Goal: Task Accomplishment & Management: Complete application form

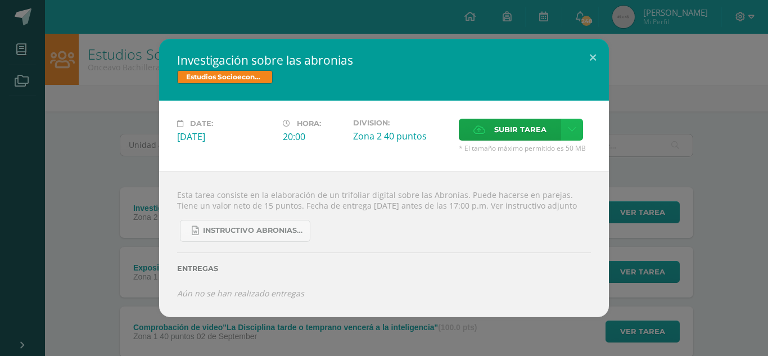
click at [571, 125] on icon at bounding box center [572, 130] width 8 height 10
click at [513, 141] on link "Subir enlace" at bounding box center [532, 147] width 112 height 17
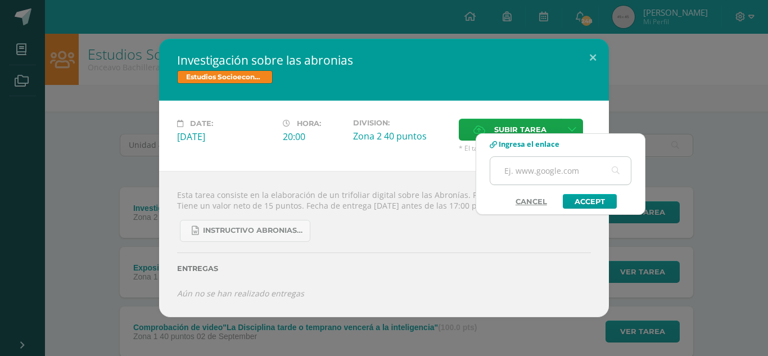
click at [523, 175] on input "text" at bounding box center [560, 171] width 140 height 28
paste input "[URL][DOMAIN_NAME]"
type input "[URL][DOMAIN_NAME]"
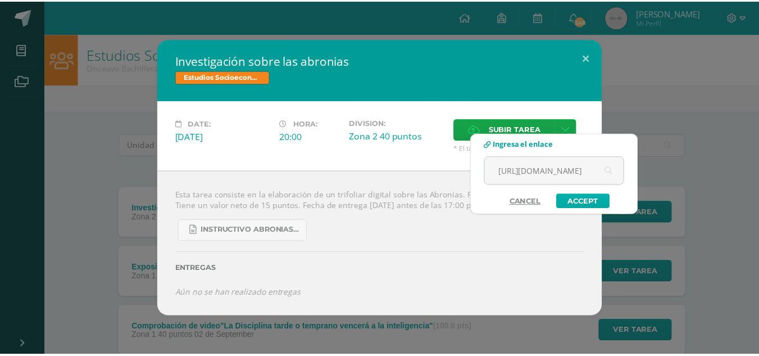
scroll to position [0, 0]
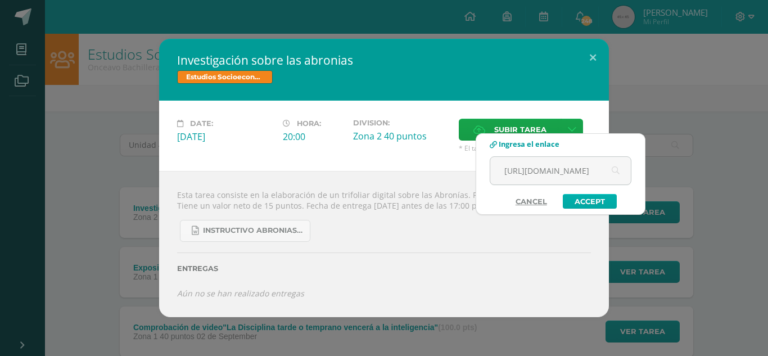
click at [580, 199] on link "Accept" at bounding box center [590, 201] width 54 height 15
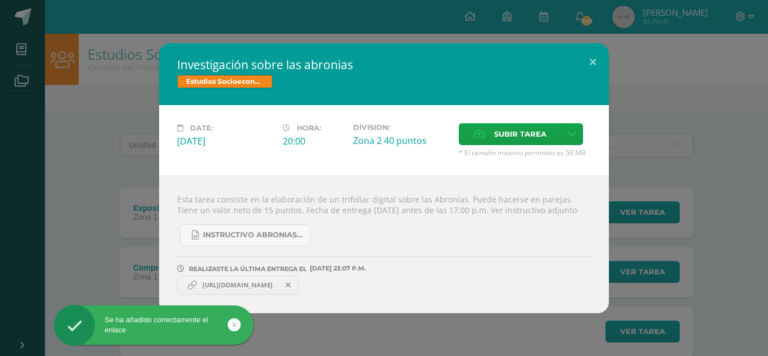
click at [377, 210] on div "Esta tarea consiste en la elaboración de un trifoliar digital sobre las Abronía…" at bounding box center [384, 244] width 450 height 138
click at [597, 52] on button at bounding box center [593, 62] width 32 height 38
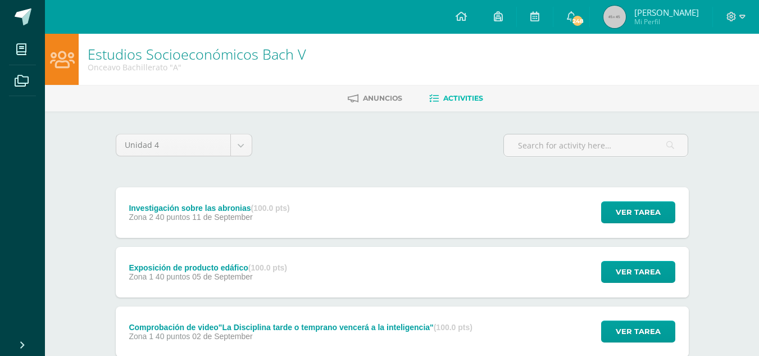
click at [205, 211] on div "Investigación sobre las abronias (100.0 pts)" at bounding box center [209, 207] width 161 height 9
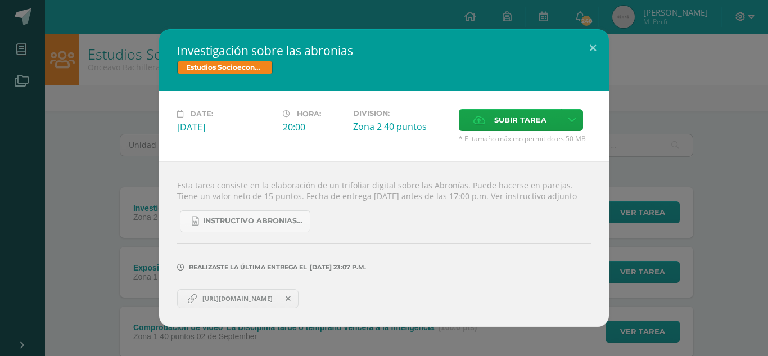
click at [223, 303] on span "[URL][DOMAIN_NAME]" at bounding box center [237, 298] width 81 height 9
click at [264, 303] on span "[URL][DOMAIN_NAME]" at bounding box center [237, 298] width 81 height 9
click at [595, 42] on button at bounding box center [593, 48] width 32 height 38
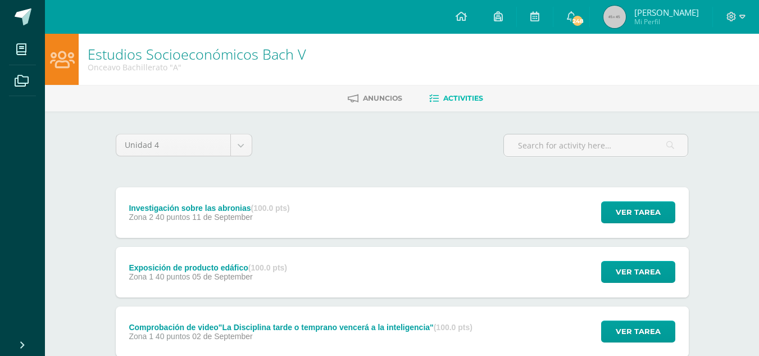
click at [204, 265] on div "Exposición de producto edáfico (100.0 pts)" at bounding box center [208, 267] width 158 height 9
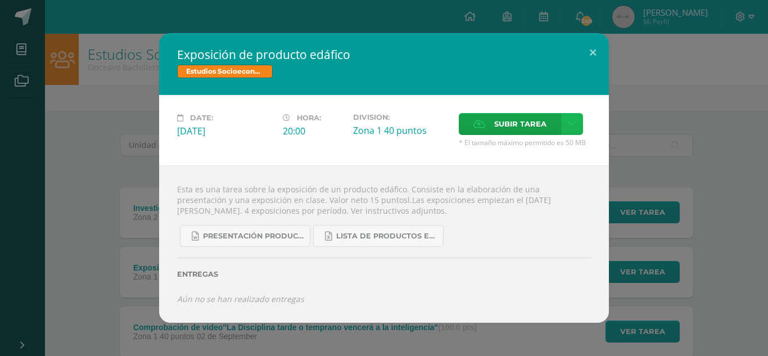
click at [574, 128] on icon at bounding box center [572, 124] width 8 height 10
click at [514, 153] on span "Subir enlace" at bounding box center [523, 148] width 47 height 11
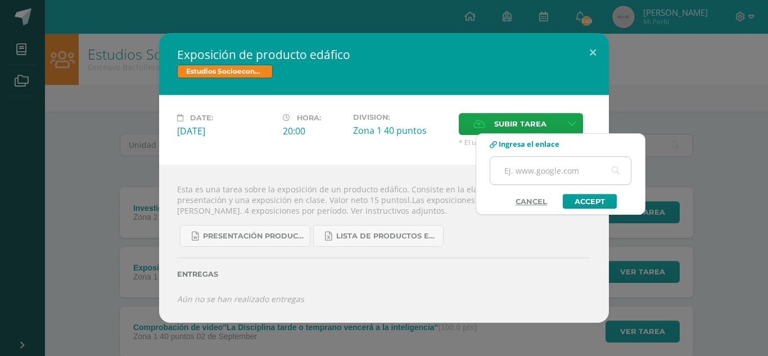
click at [511, 179] on input "text" at bounding box center [560, 171] width 140 height 28
paste input "[URL][DOMAIN_NAME]"
type input "[URL][DOMAIN_NAME]"
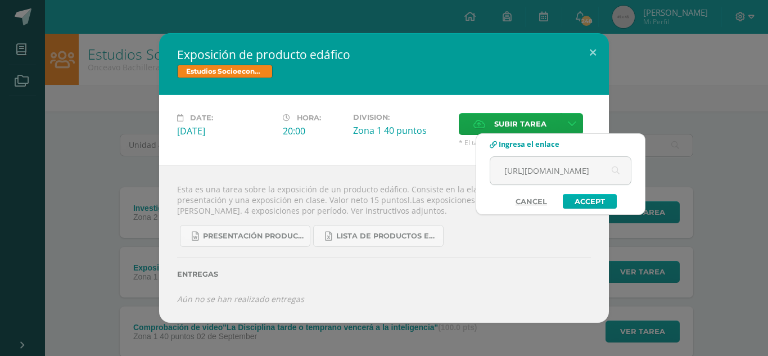
click at [577, 197] on link "Accept" at bounding box center [590, 201] width 54 height 15
